Goal: Manage account settings

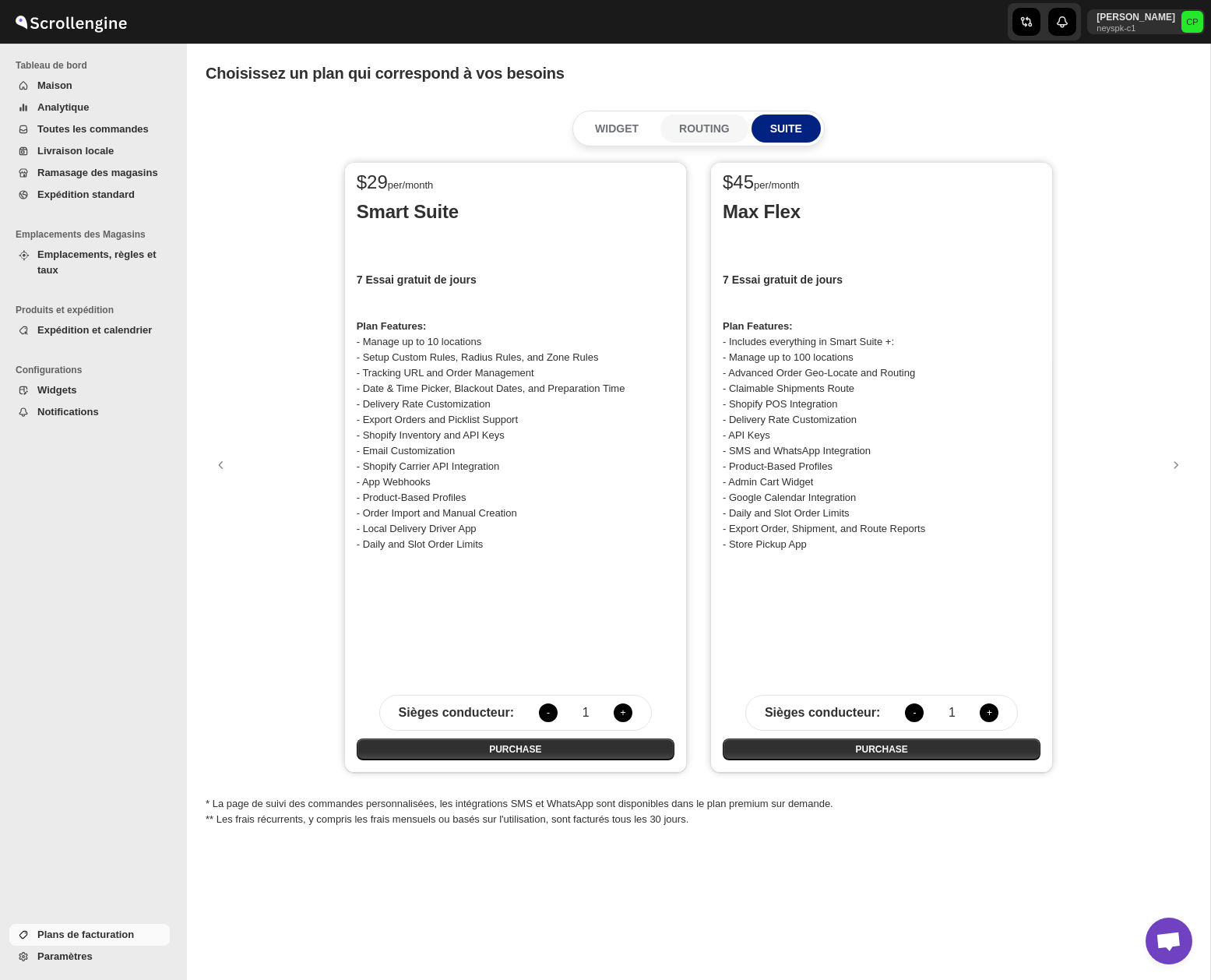
click at [711, 128] on p "ROUTING" at bounding box center [704, 128] width 50 height 16
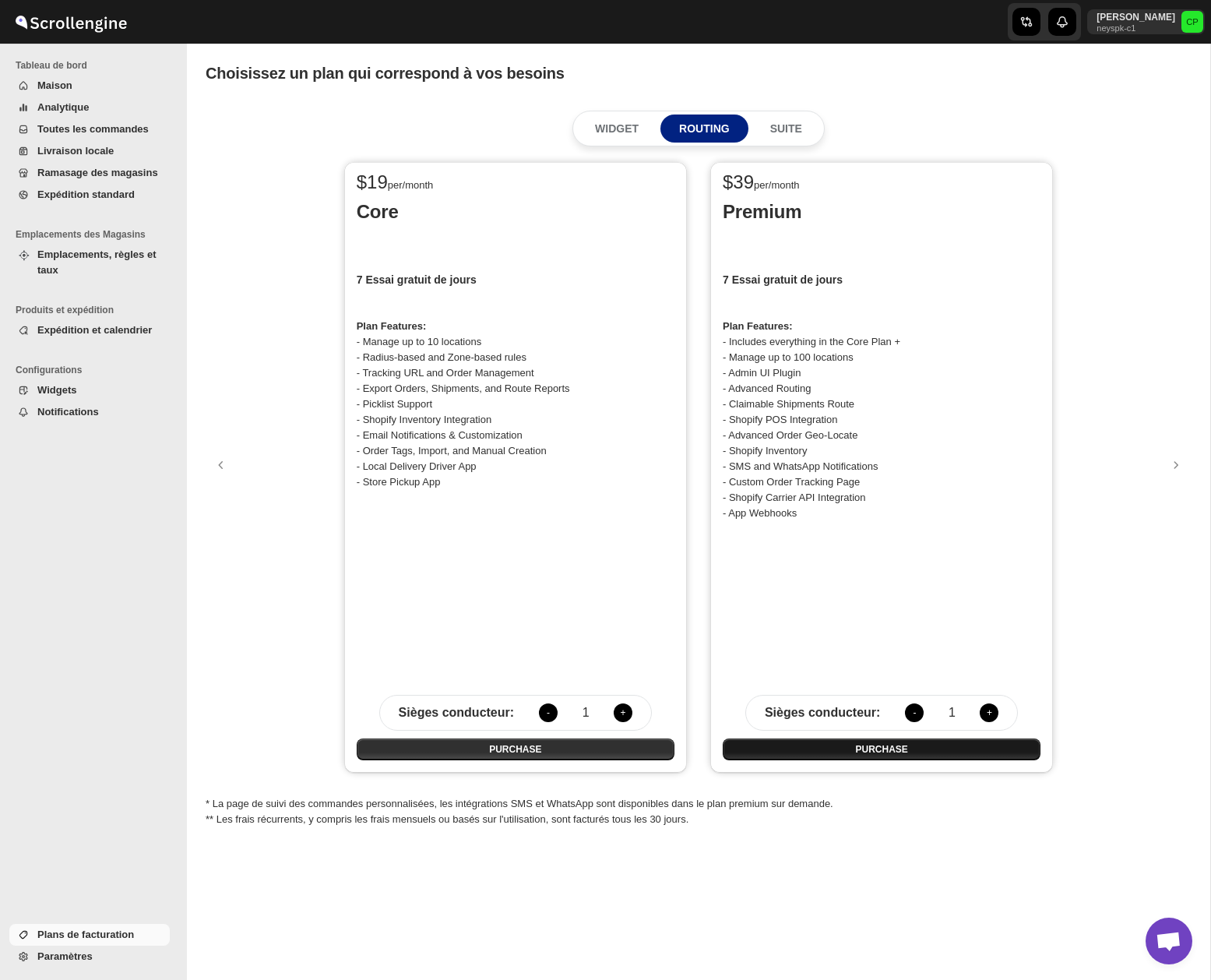
click at [886, 748] on span "PURCHASE" at bounding box center [881, 749] width 52 height 13
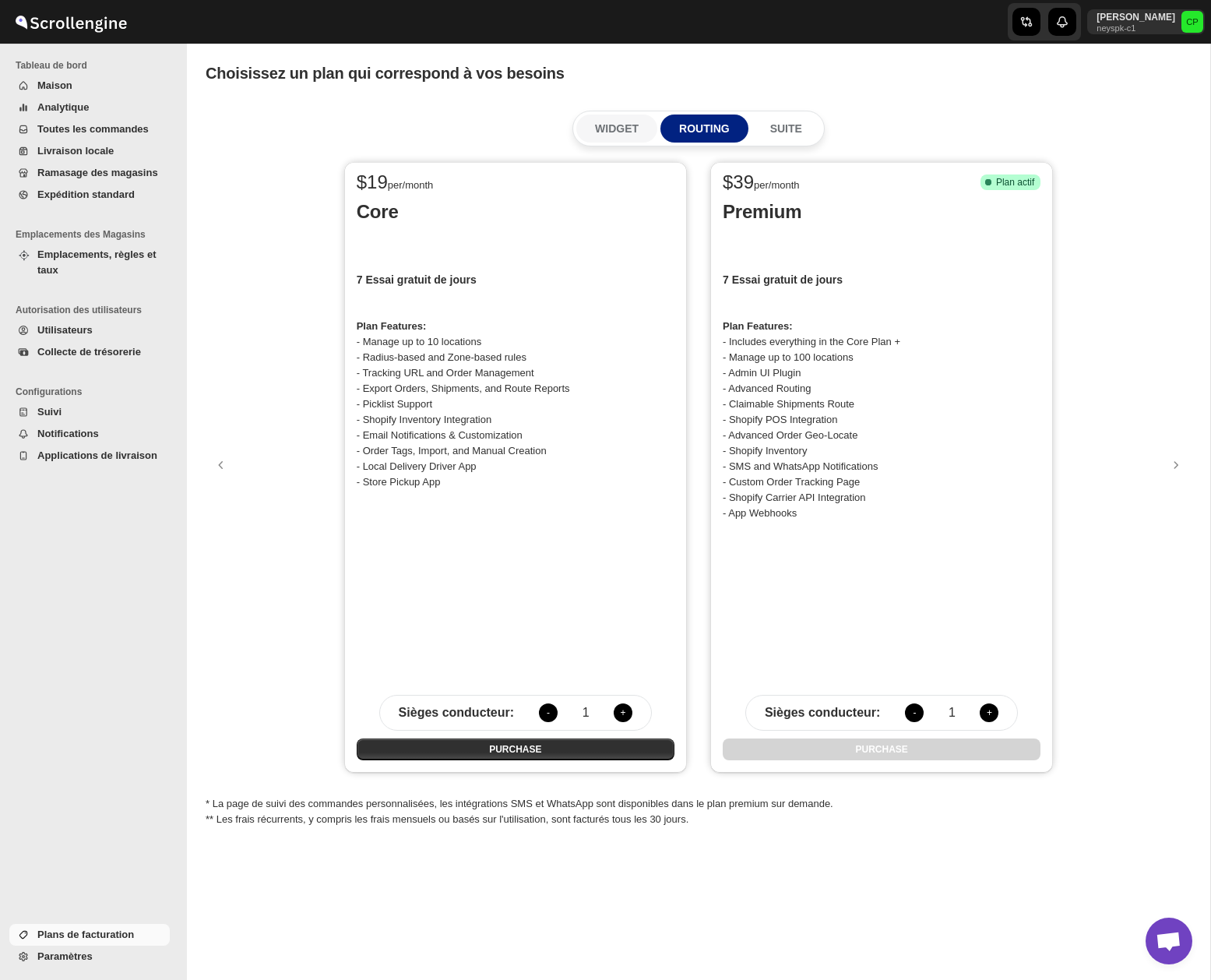
click at [619, 126] on p "WIDGET" at bounding box center [617, 128] width 44 height 16
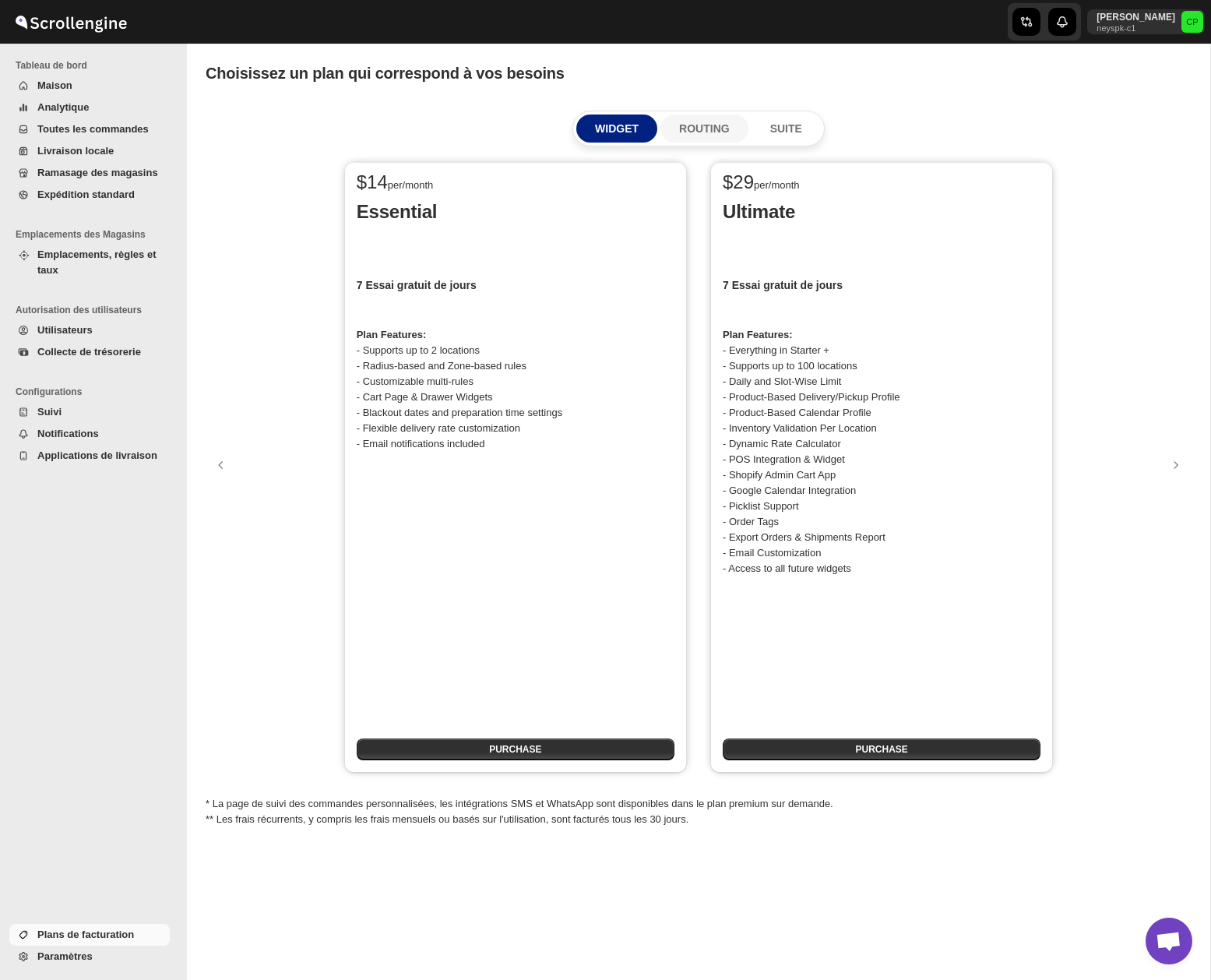
click at [688, 123] on p "ROUTING" at bounding box center [704, 128] width 50 height 16
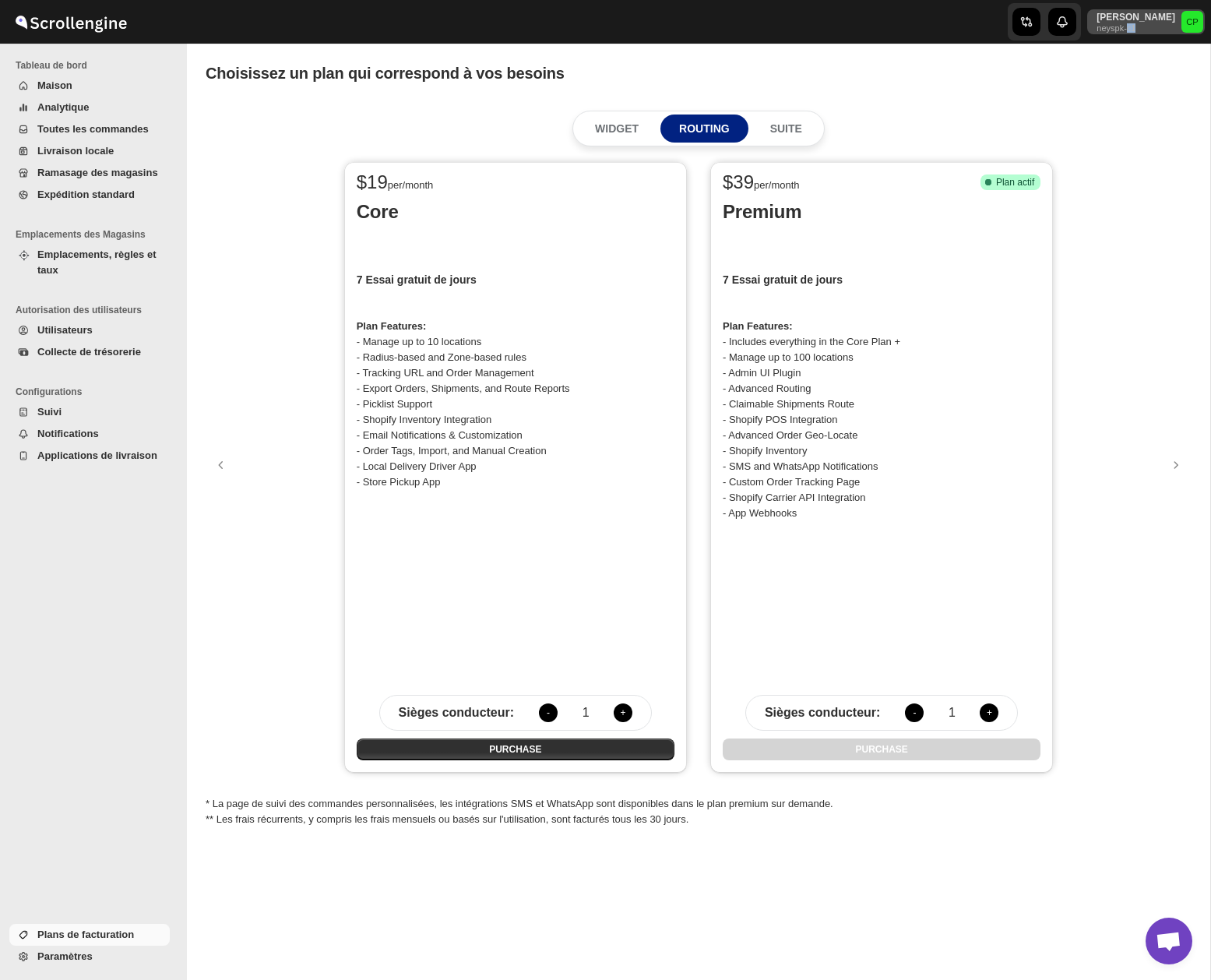
click at [1141, 20] on p "[PERSON_NAME]" at bounding box center [1136, 17] width 79 height 13
click at [1038, 70] on div "Choisissez un plan qui correspond à vos besoins" at bounding box center [698, 73] width 986 height 22
drag, startPoint x: 1160, startPoint y: 26, endPoint x: 1113, endPoint y: 13, distance: 48.8
click at [1113, 13] on span "[PERSON_NAME] neyspk-c1" at bounding box center [1135, 22] width 92 height 22
drag, startPoint x: 1113, startPoint y: 13, endPoint x: 1167, endPoint y: 26, distance: 55.5
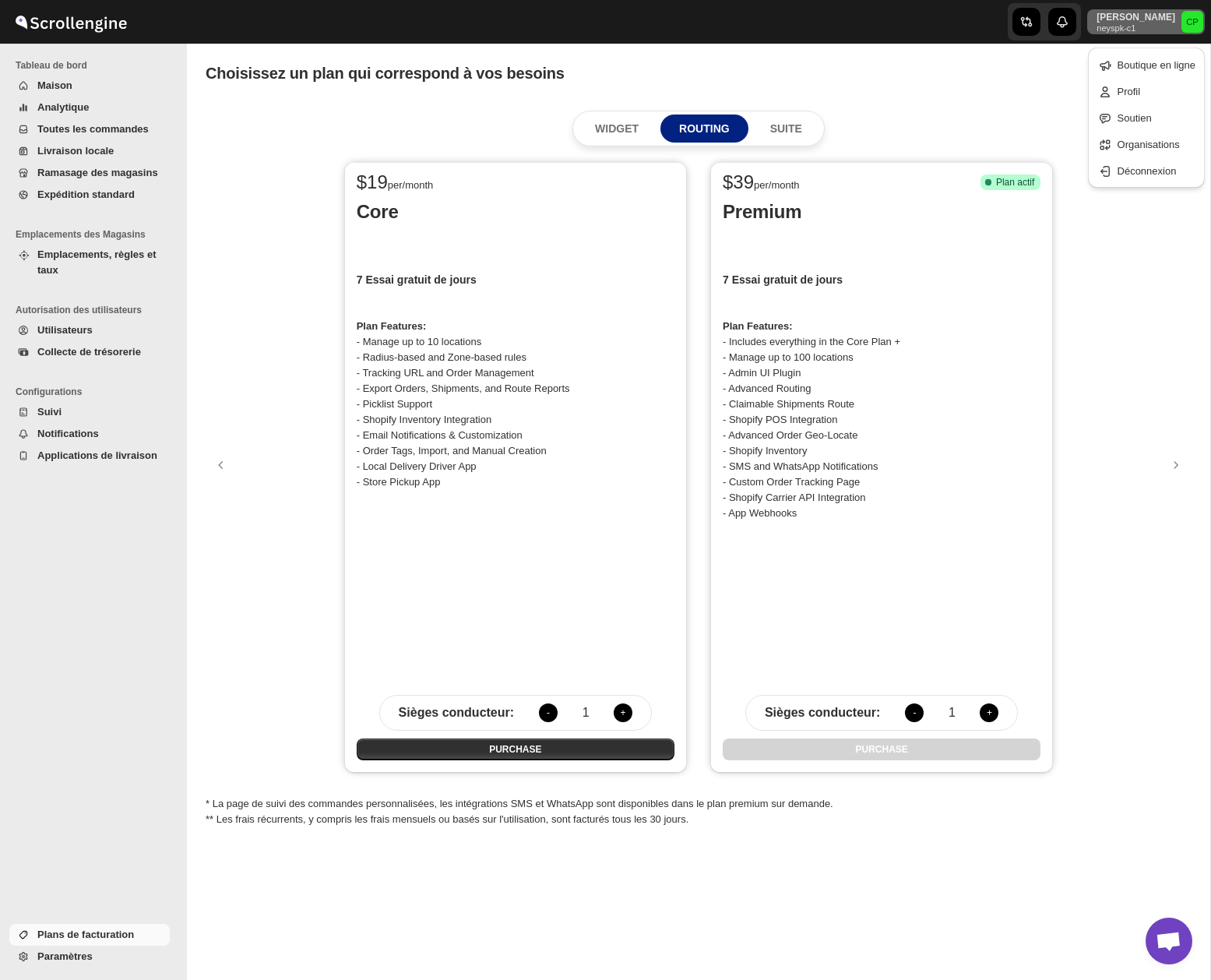
click at [1169, 26] on span "[PERSON_NAME] neyspk-c1" at bounding box center [1135, 22] width 92 height 22
click at [625, 125] on p "WIDGET" at bounding box center [617, 128] width 44 height 16
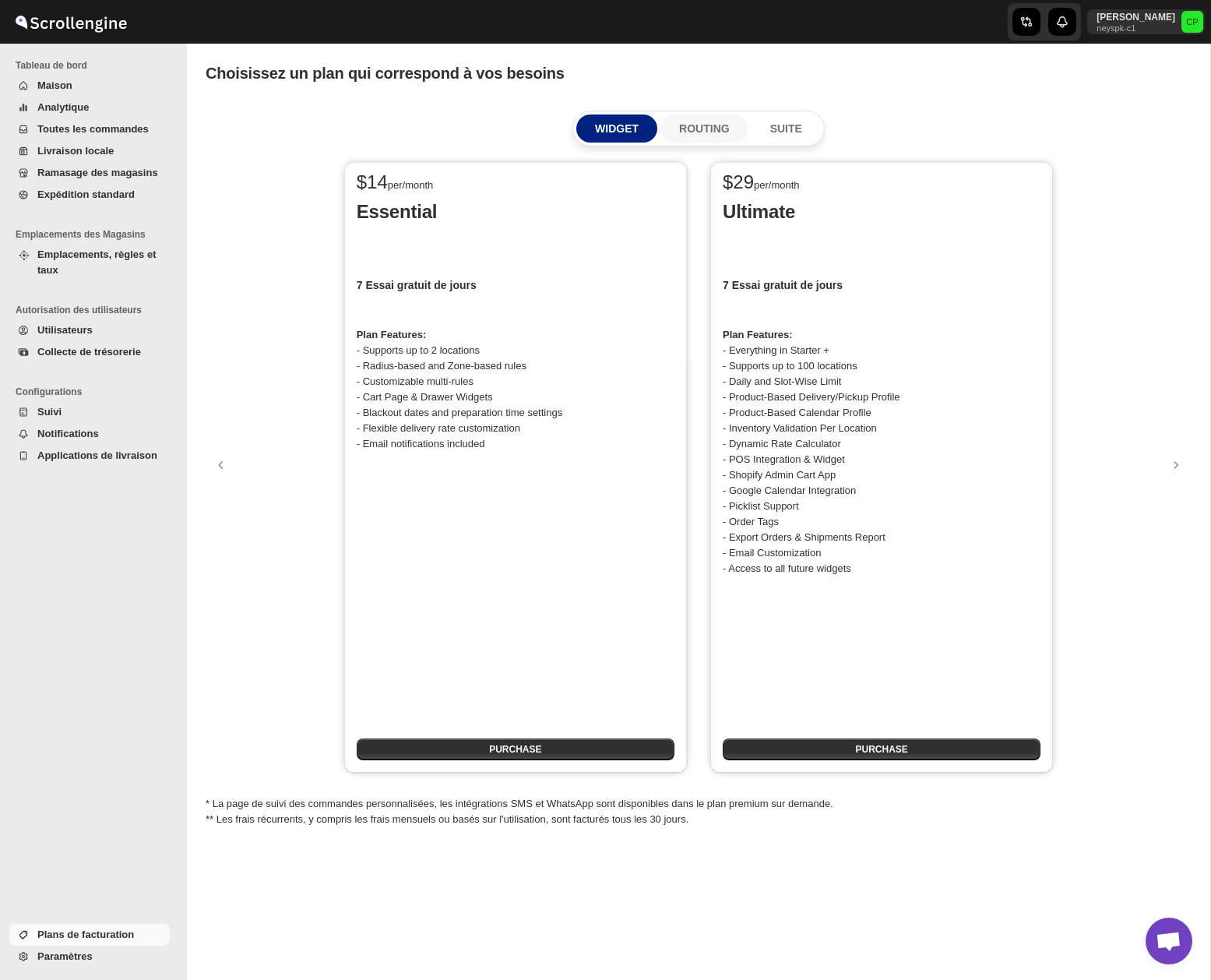
click at [700, 125] on p "ROUTING" at bounding box center [704, 128] width 50 height 16
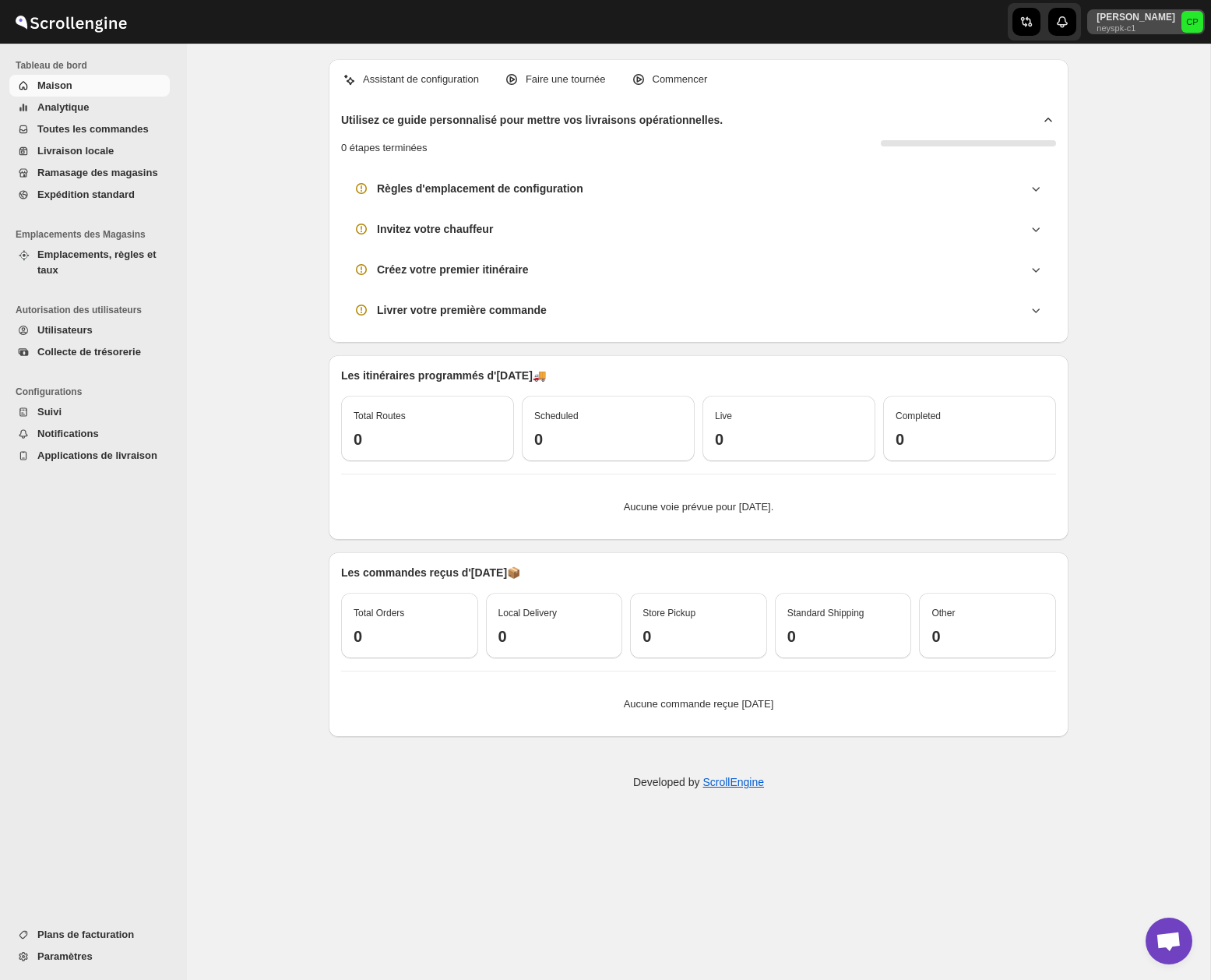
click at [1194, 23] on text "CP" at bounding box center [1193, 21] width 13 height 9
click at [1150, 87] on span "Profil" at bounding box center [1156, 91] width 78 height 16
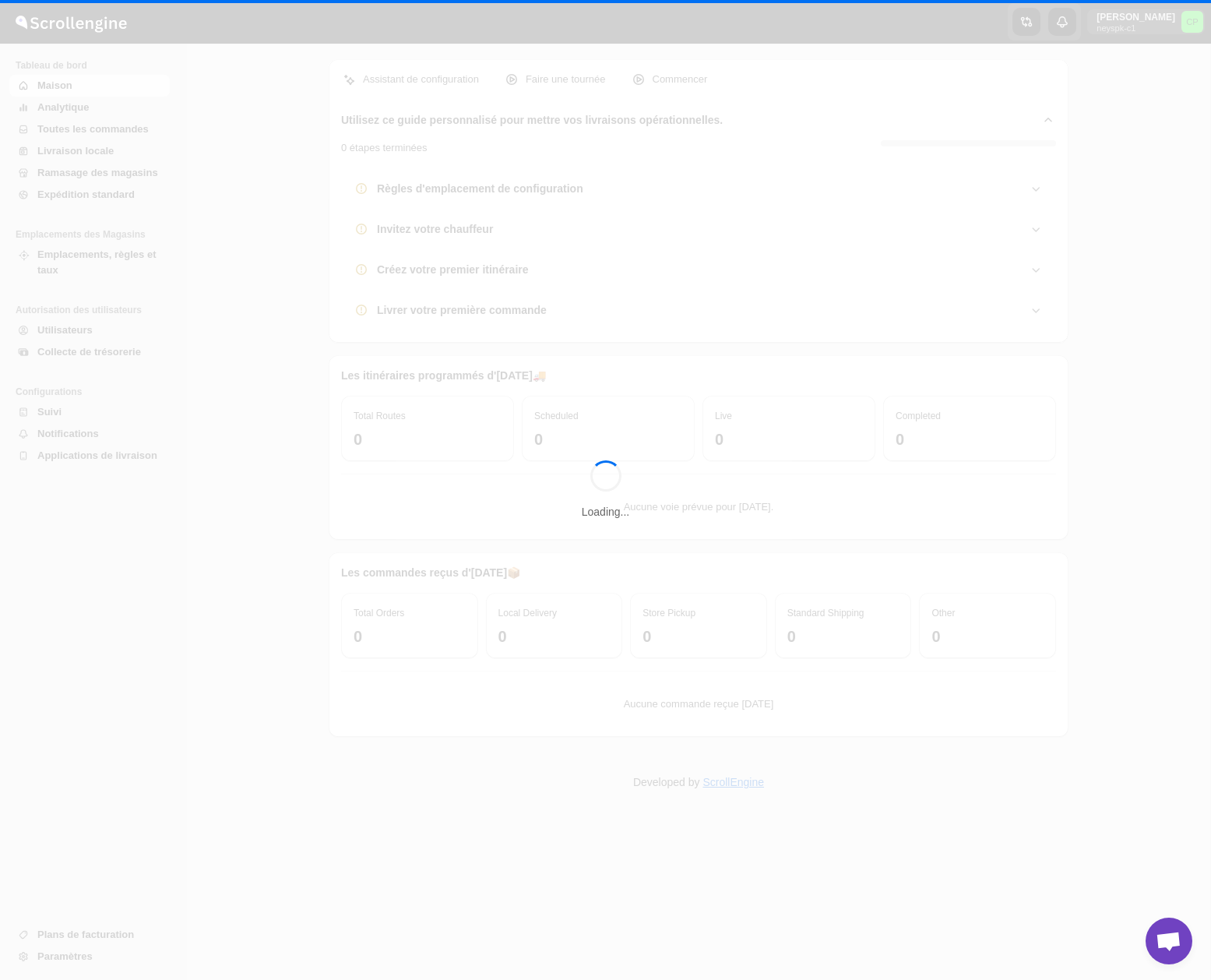
select select "fr"
